Goal: Find specific page/section: Find specific page/section

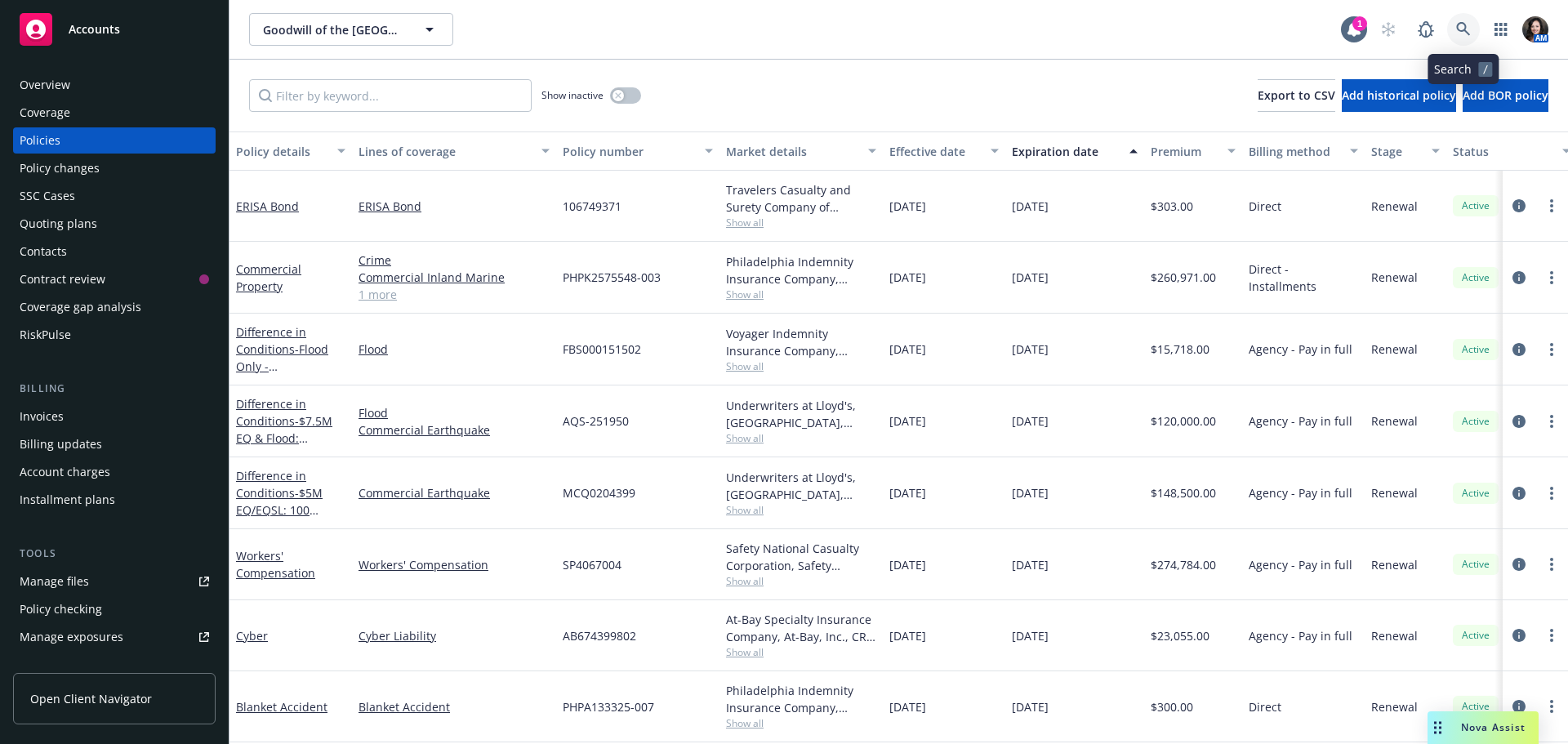
click at [1474, 30] on link at bounding box center [1463, 30] width 33 height 33
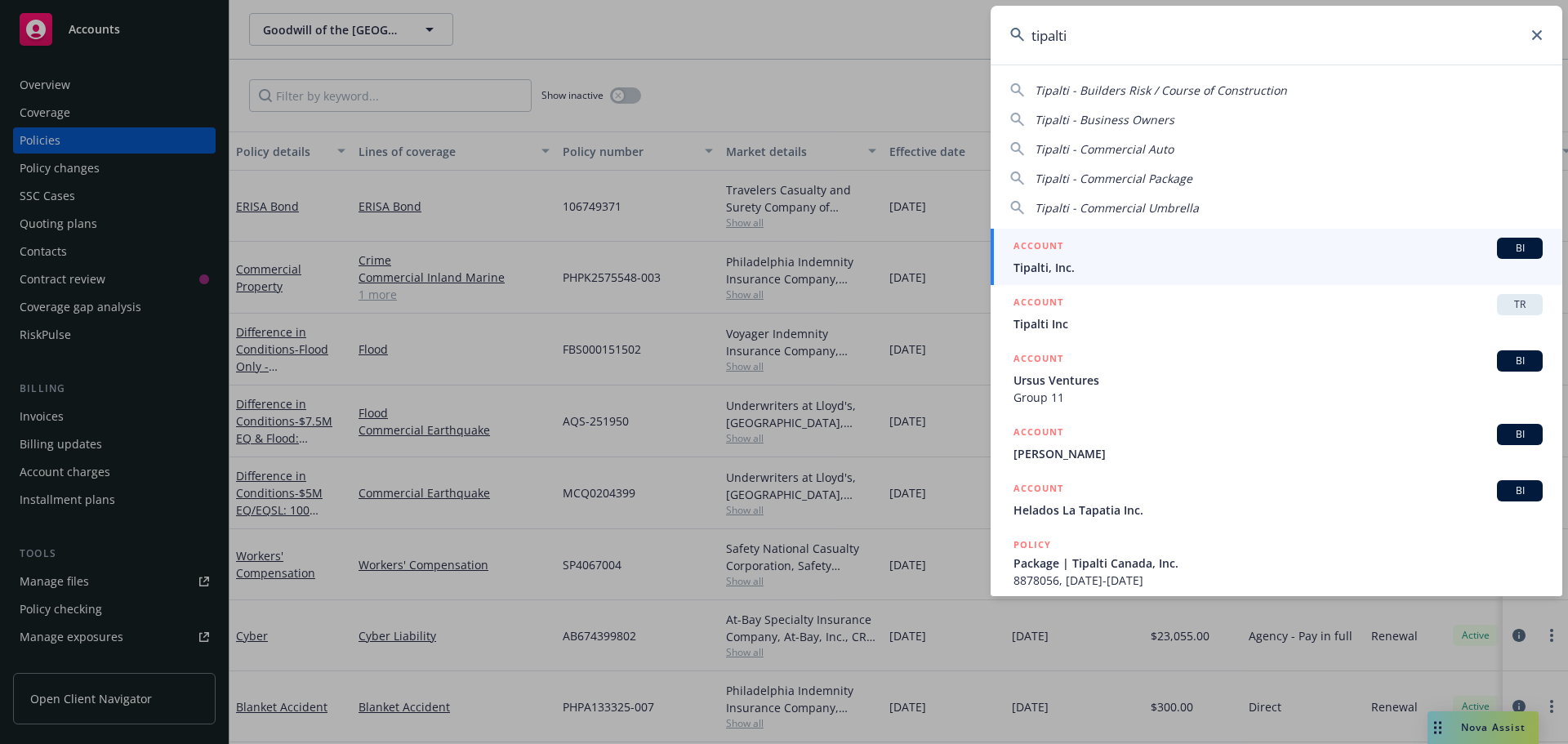
type input "tipalti"
click at [1344, 266] on span "Tipalti, Inc." at bounding box center [1278, 267] width 529 height 17
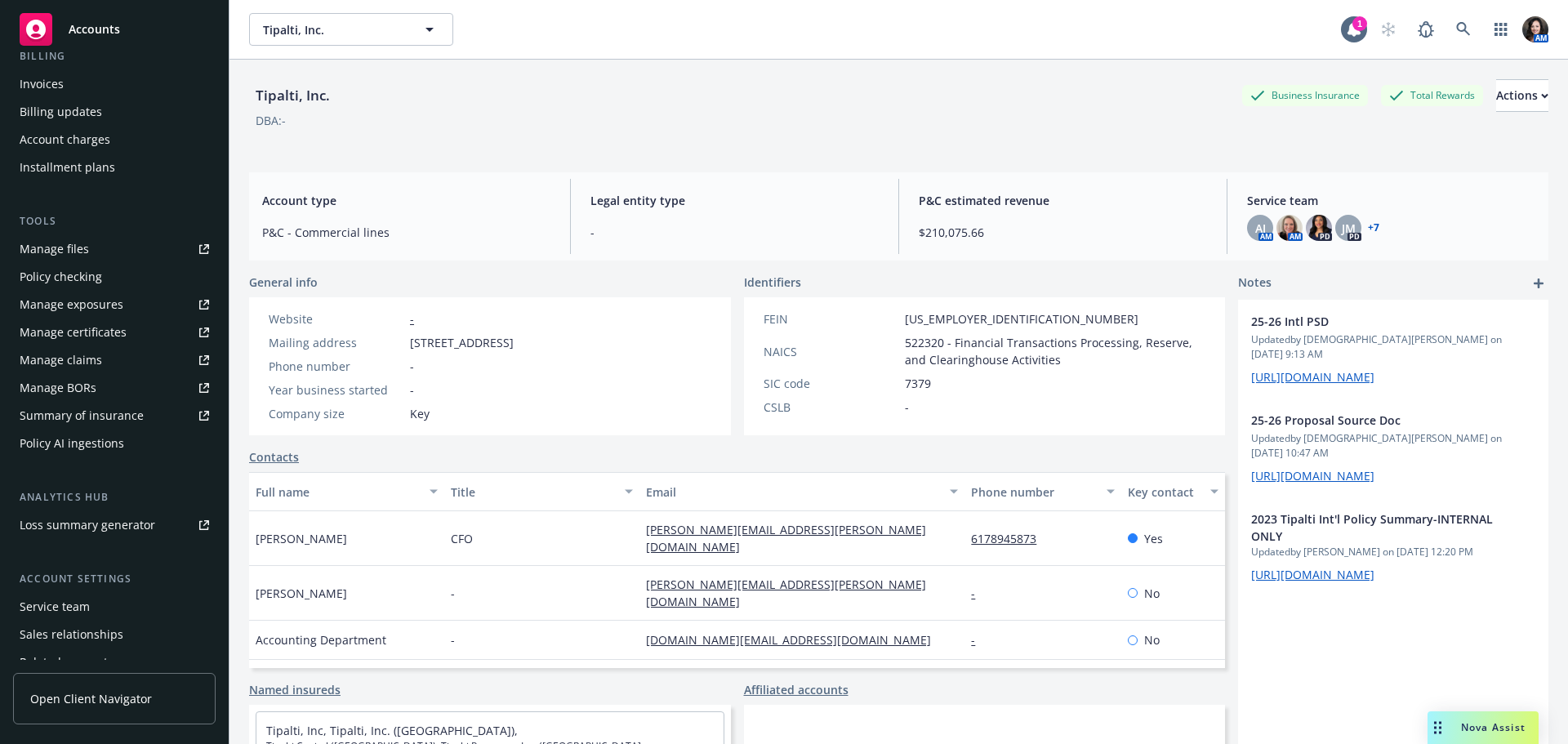
scroll to position [326, 0]
